Goal: Navigation & Orientation: Find specific page/section

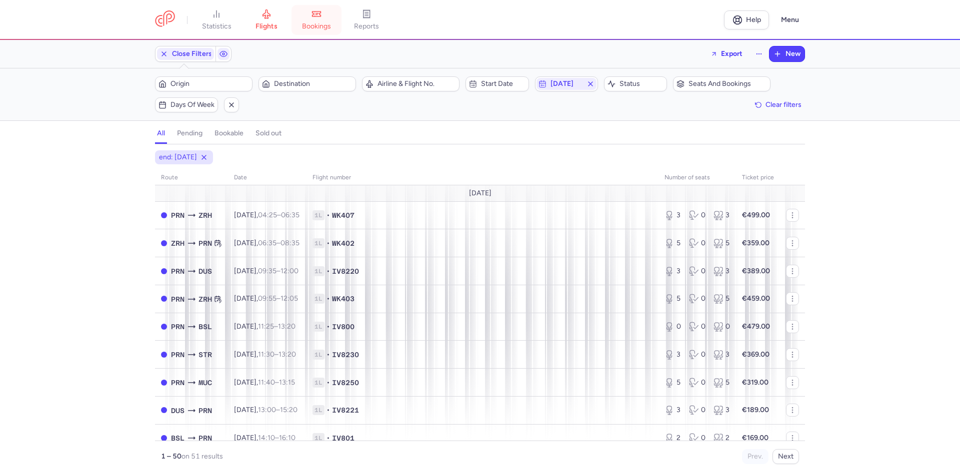
click at [335, 19] on link "bookings" at bounding box center [316, 20] width 50 height 22
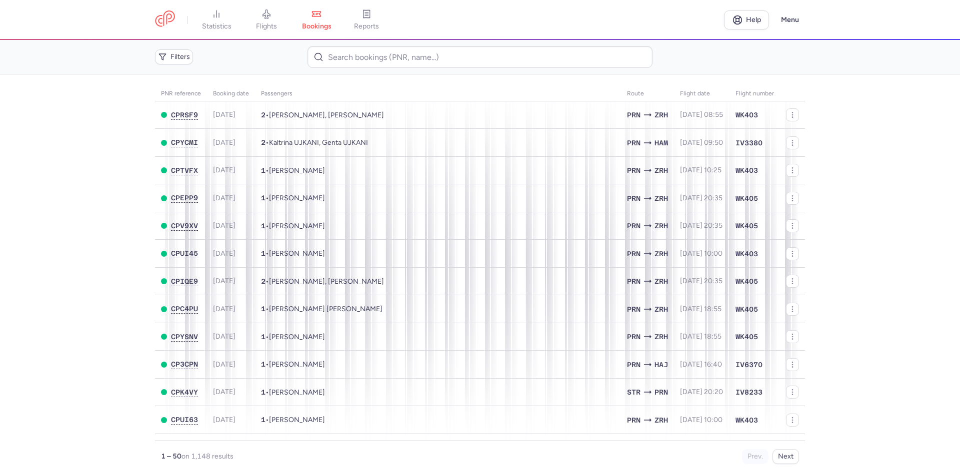
click at [660, 23] on nav "statistics flights bookings reports" at bounding box center [439, 20] width 569 height 22
click at [336, 24] on link "bookings" at bounding box center [316, 20] width 50 height 22
